Goal: Subscribe to service/newsletter

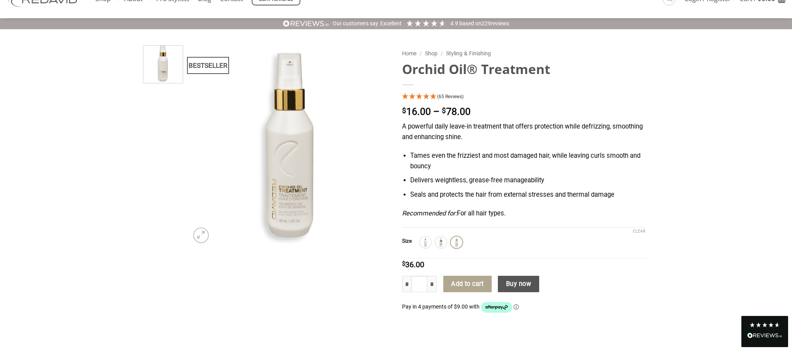
scroll to position [65, 0]
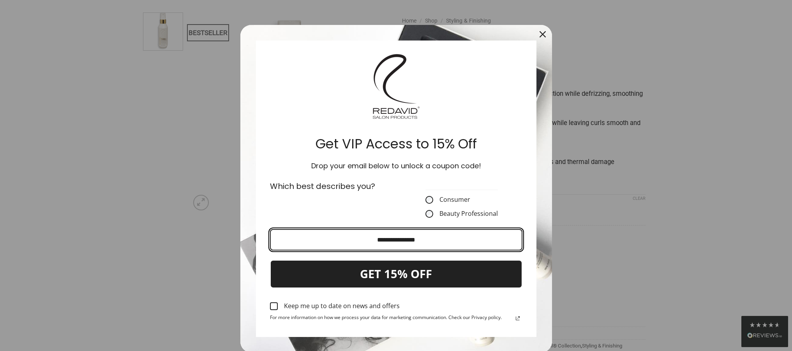
click at [394, 241] on input "Email field" at bounding box center [396, 239] width 252 height 21
type input "**********"
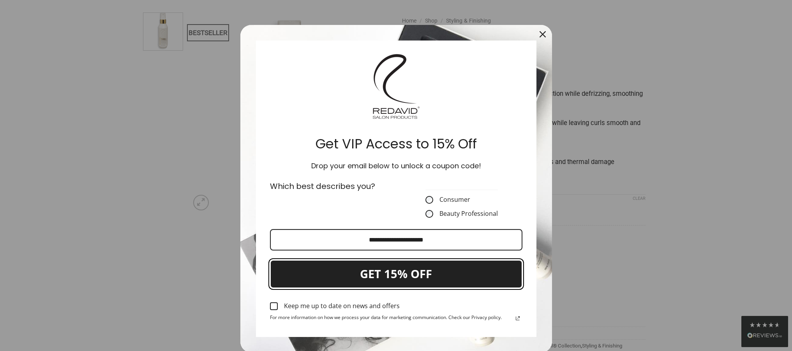
click at [359, 272] on button "GET 15% OFF" at bounding box center [396, 274] width 252 height 28
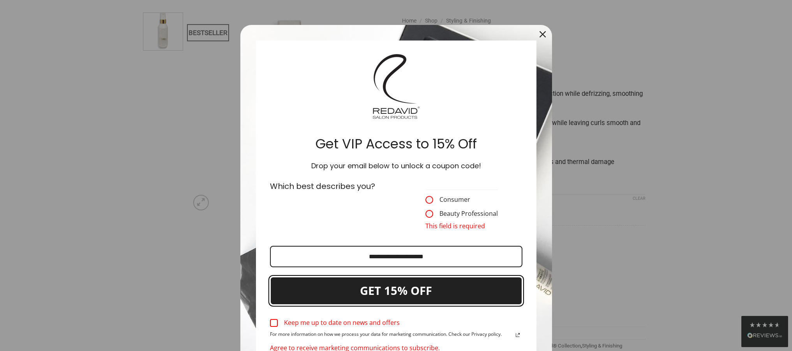
click at [428, 281] on button "GET 15% OFF" at bounding box center [396, 290] width 252 height 28
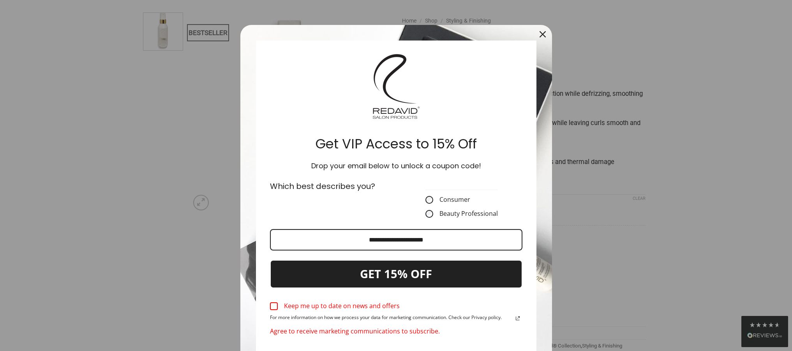
drag, startPoint x: 265, startPoint y: 308, endPoint x: 269, endPoint y: 307, distance: 3.9
click at [265, 308] on div "Keep me up to date on news and offers For more information on how we process yo…" at bounding box center [396, 318] width 262 height 51
click at [270, 305] on div "Marketing offer form" at bounding box center [274, 306] width 8 height 8
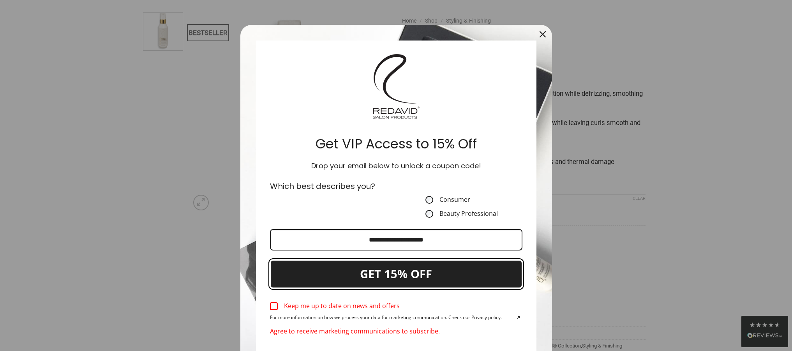
click at [350, 274] on button "GET 15% OFF" at bounding box center [396, 274] width 252 height 28
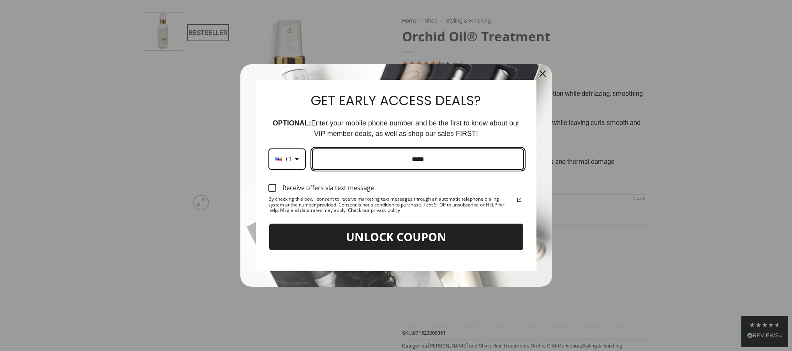
click at [444, 161] on input "Phone number field" at bounding box center [418, 158] width 212 height 21
type input "**********"
click at [342, 190] on div "Receive offers via text message" at bounding box center [328, 187] width 92 height 7
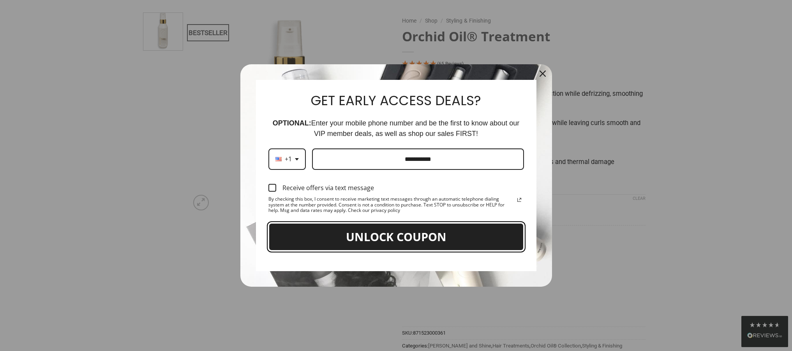
click at [361, 235] on button "UNLOCK COUPON" at bounding box center [395, 237] width 255 height 28
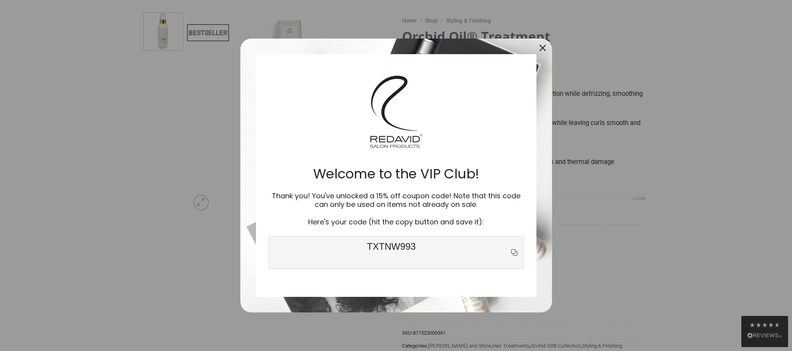
click at [396, 247] on span "TXTNW993" at bounding box center [391, 252] width 236 height 23
click at [511, 250] on icon "copy icon" at bounding box center [514, 252] width 6 height 6
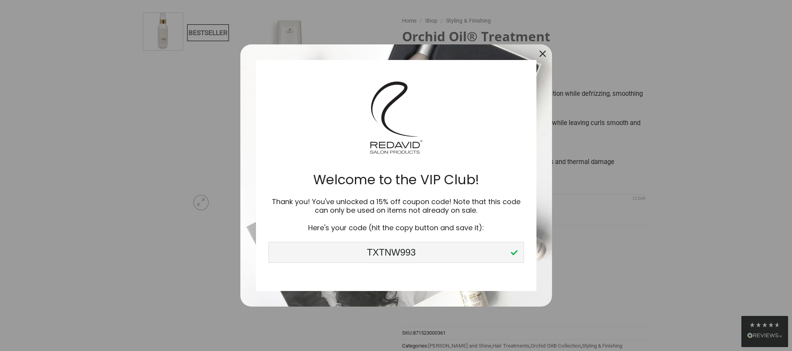
click at [544, 53] on icon "close icon" at bounding box center [542, 54] width 6 height 6
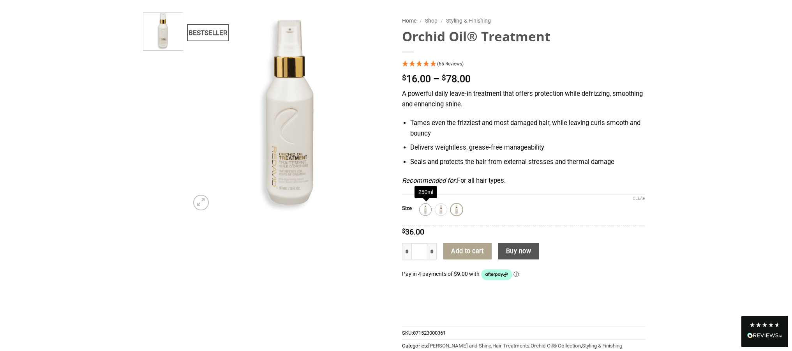
click at [425, 210] on img at bounding box center [425, 209] width 10 height 10
